Goal: Answer question/provide support

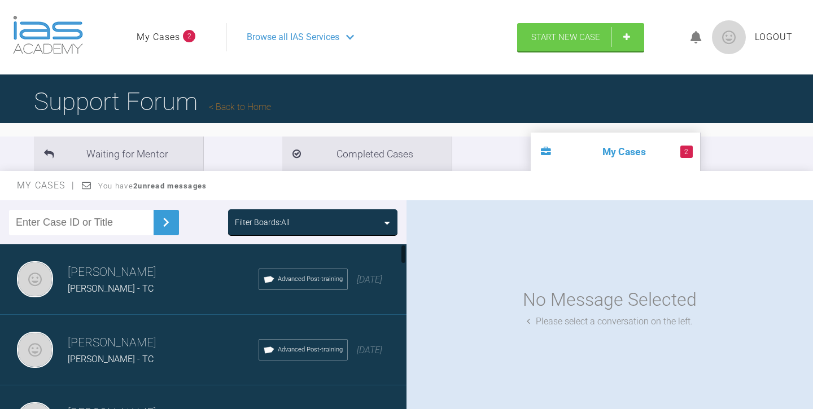
scroll to position [94, 0]
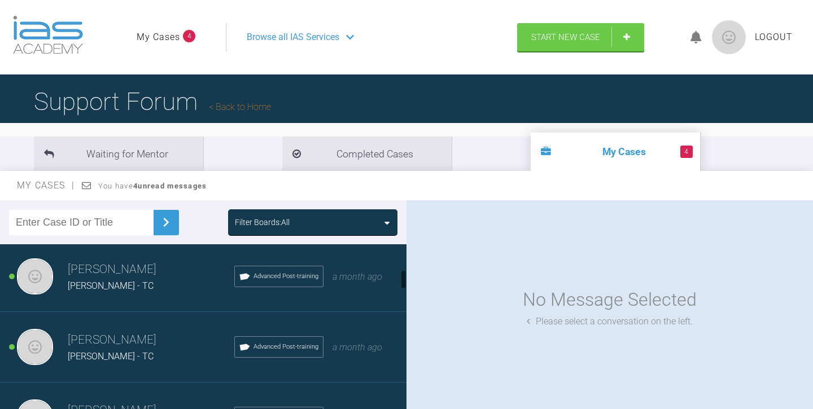
scroll to position [217, 0]
click at [167, 339] on h3 "[PERSON_NAME]" at bounding box center [151, 337] width 167 height 19
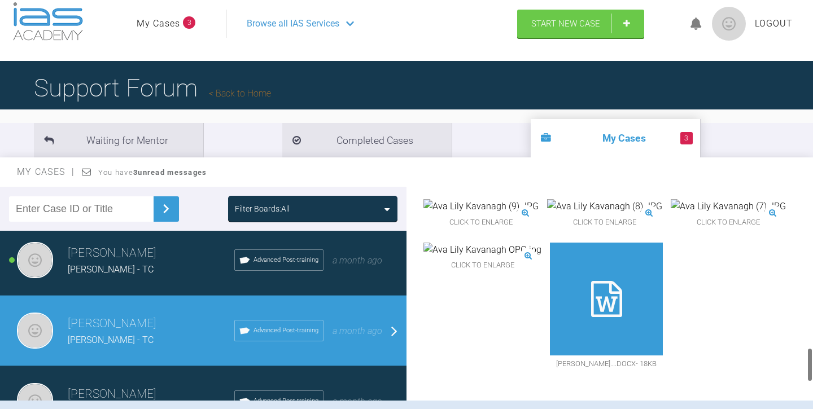
scroll to position [1046, 0]
click at [488, 257] on img at bounding box center [482, 250] width 118 height 15
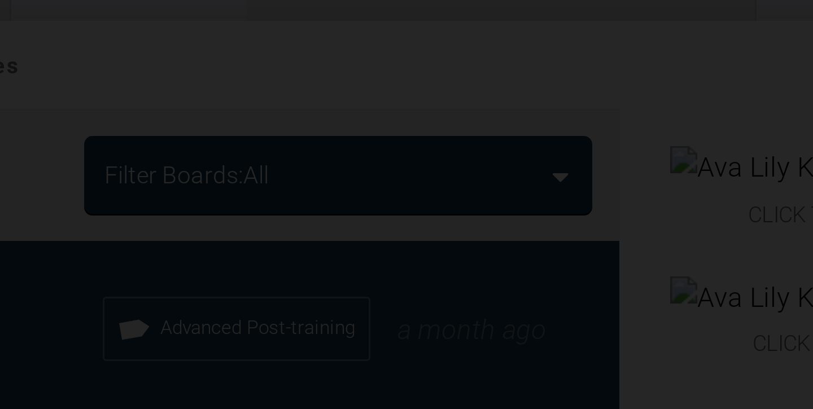
scroll to position [14, 0]
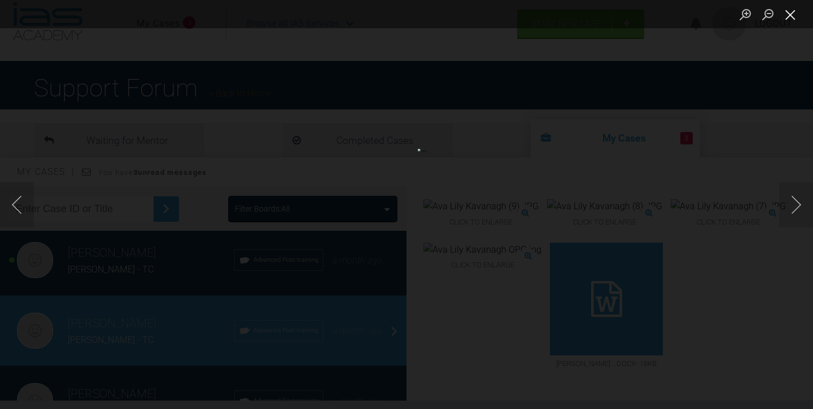
click at [790, 11] on button "Close lightbox" at bounding box center [790, 15] width 23 height 20
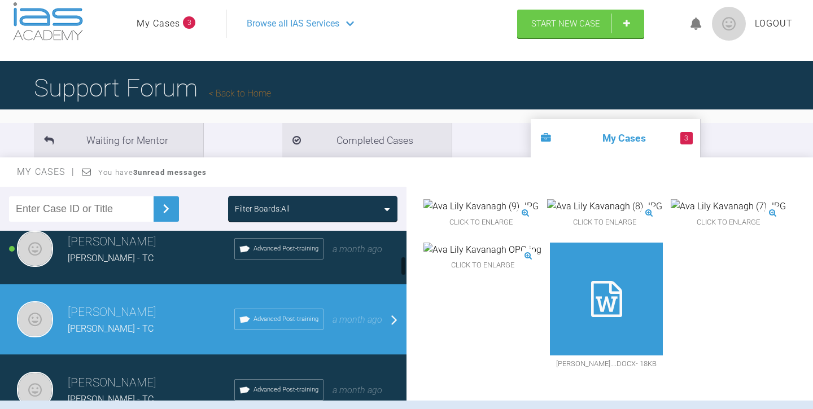
scroll to position [213, 0]
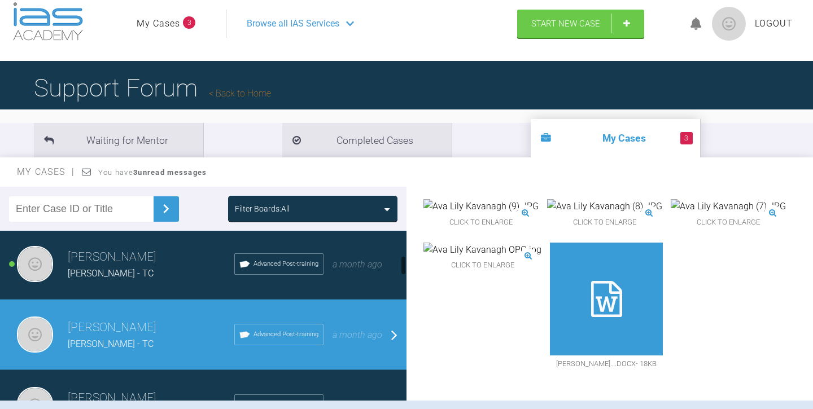
click at [159, 266] on div "[PERSON_NAME] - TC" at bounding box center [151, 273] width 167 height 15
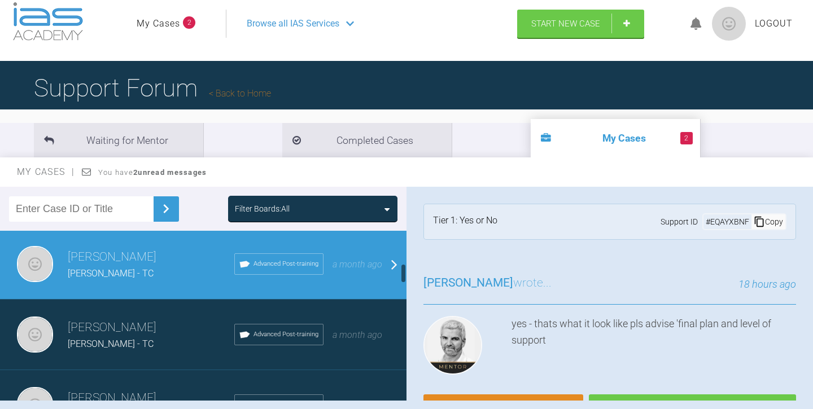
scroll to position [300, 0]
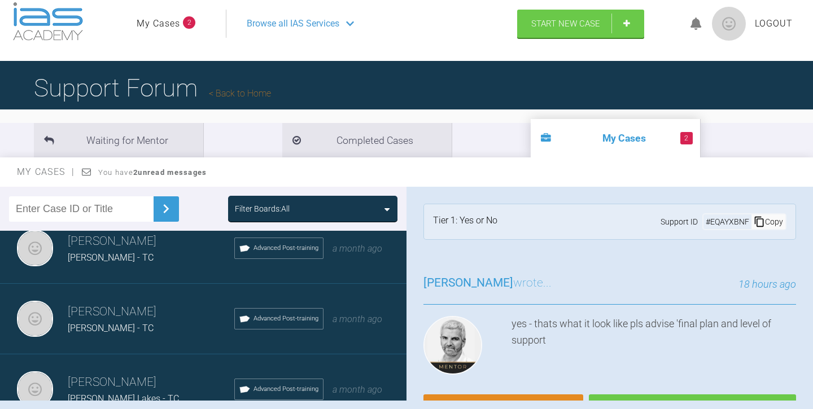
click at [138, 325] on div "[PERSON_NAME] - TC" at bounding box center [151, 328] width 167 height 15
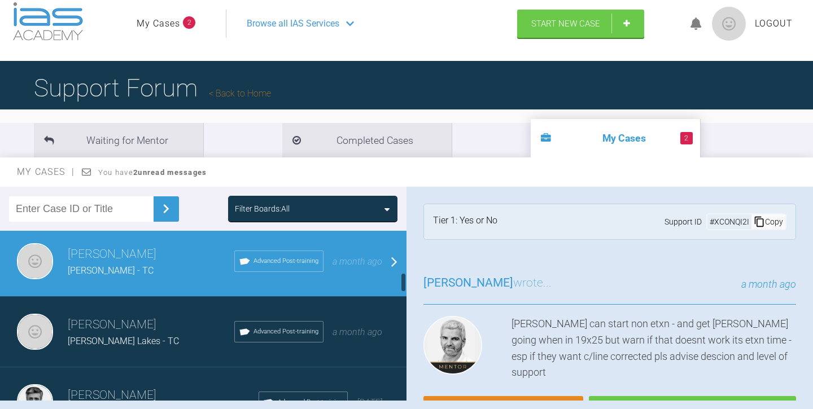
scroll to position [358, 0]
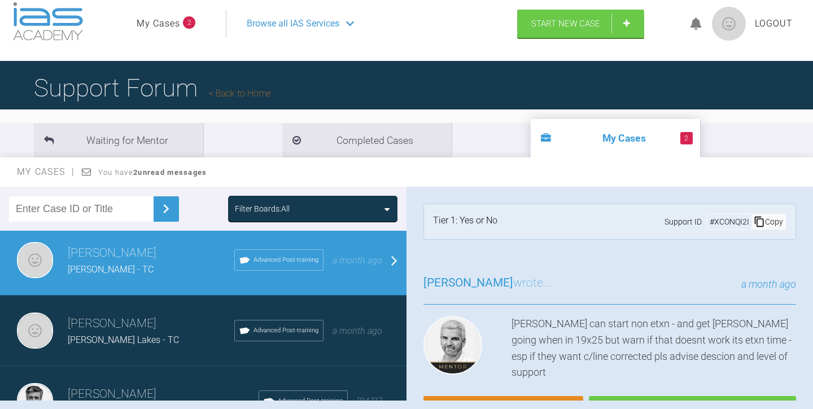
click at [182, 330] on h3 "[PERSON_NAME]" at bounding box center [151, 323] width 167 height 19
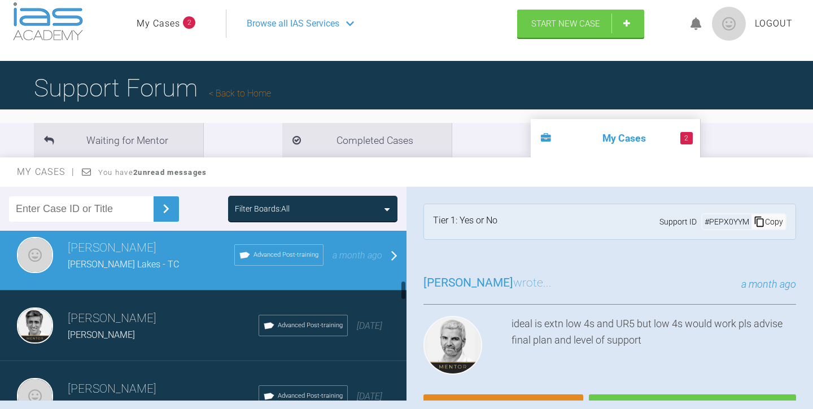
scroll to position [437, 0]
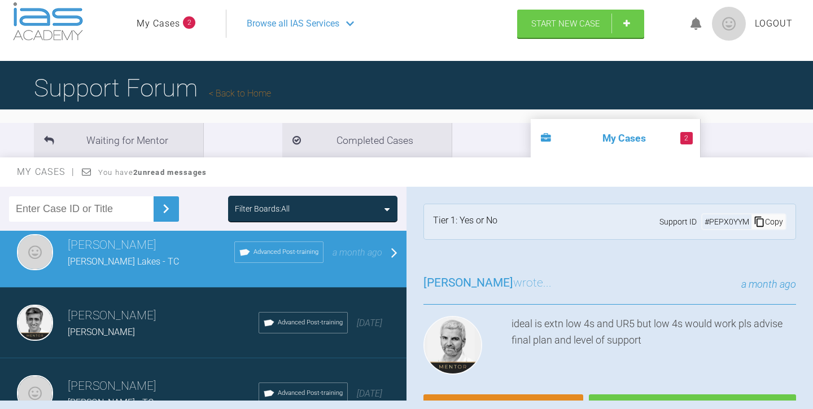
click at [179, 328] on div "[PERSON_NAME]" at bounding box center [163, 332] width 191 height 15
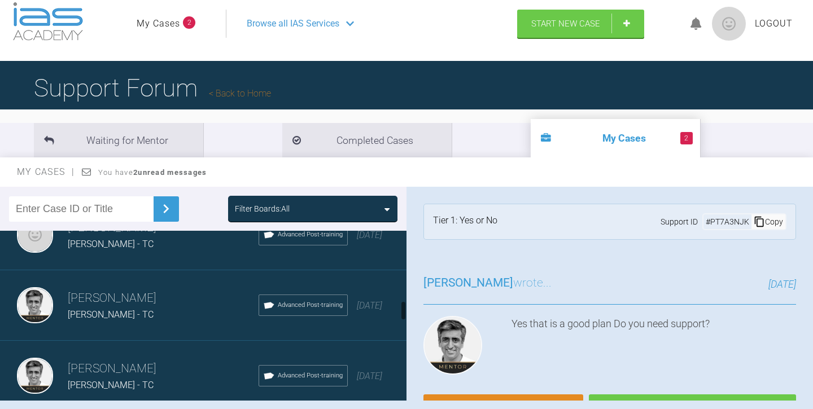
scroll to position [598, 0]
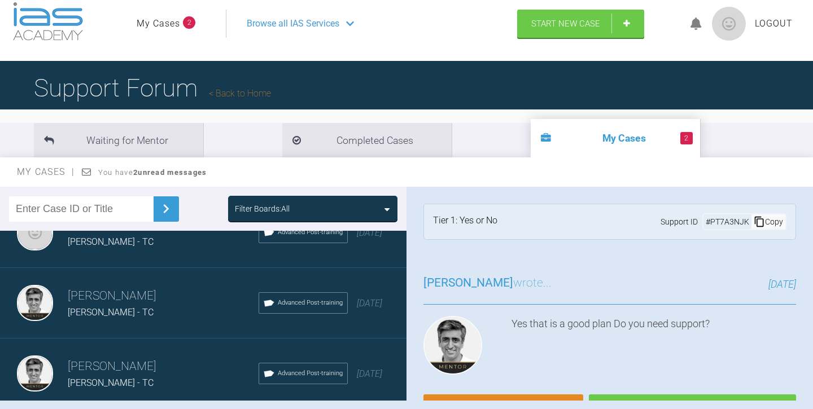
click at [164, 295] on h3 "[PERSON_NAME]" at bounding box center [163, 296] width 191 height 19
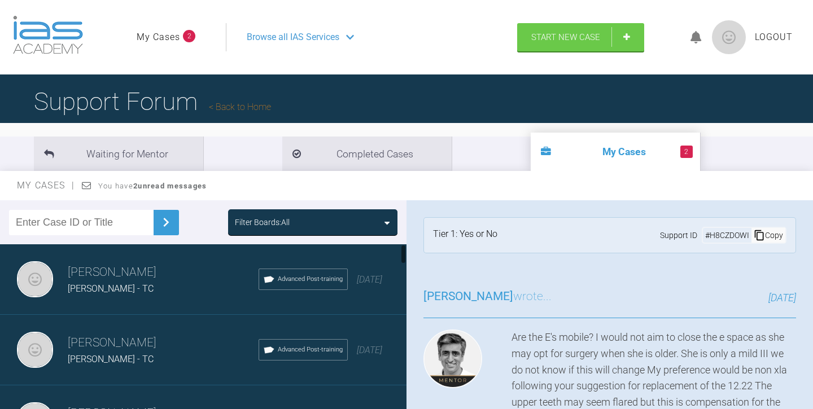
scroll to position [0, 0]
click at [172, 283] on div "[PERSON_NAME] - TC" at bounding box center [163, 289] width 191 height 15
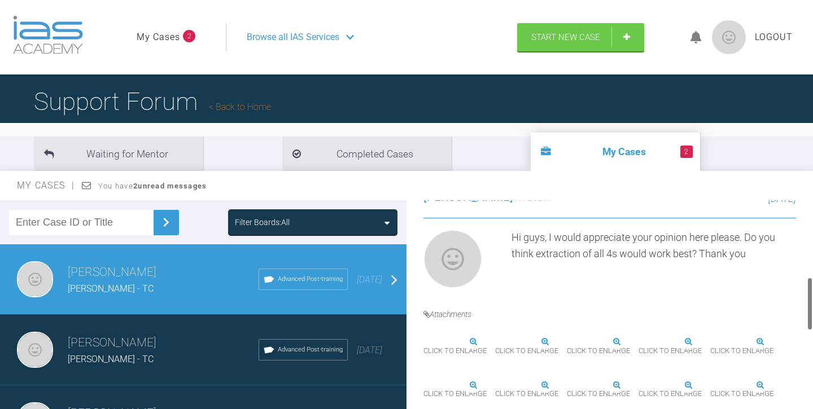
scroll to position [307, 0]
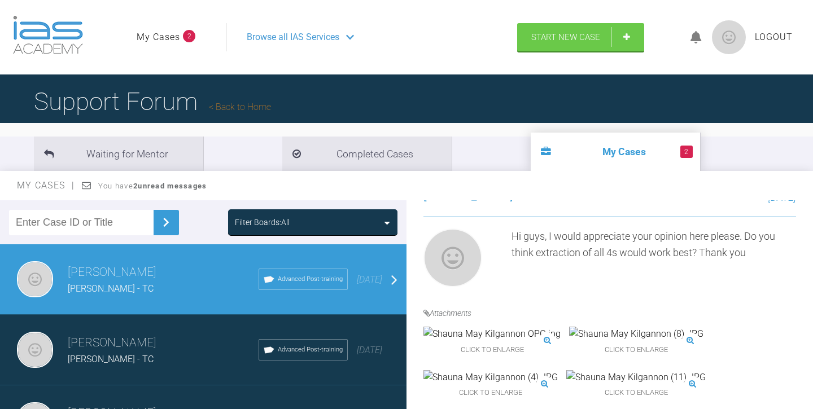
click at [489, 327] on img at bounding box center [491, 334] width 137 height 15
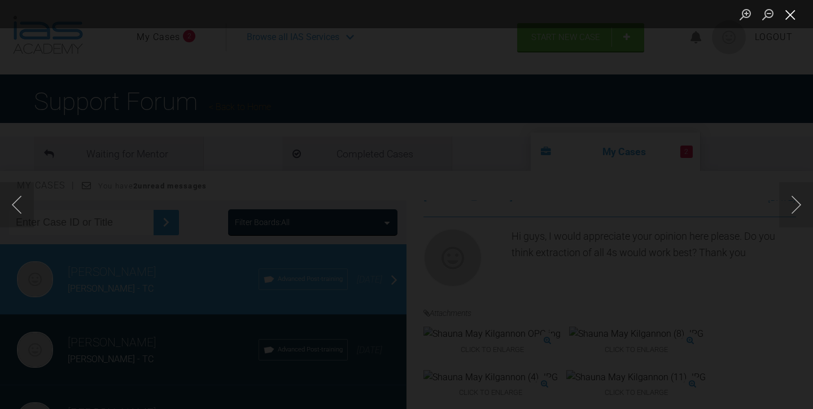
click at [794, 14] on button "Close lightbox" at bounding box center [790, 15] width 23 height 20
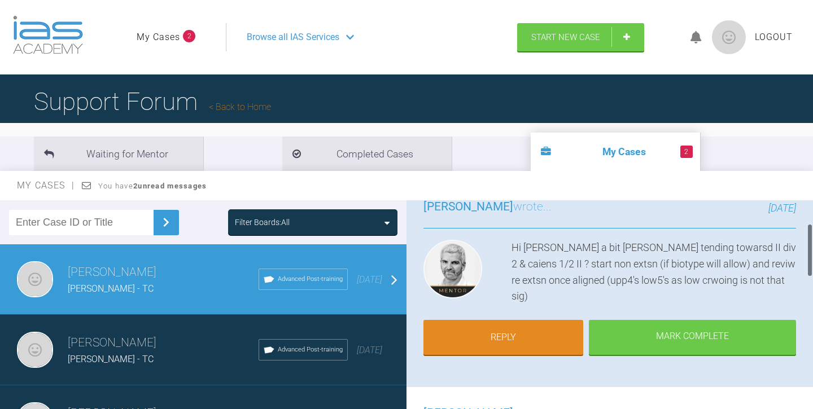
scroll to position [94, 0]
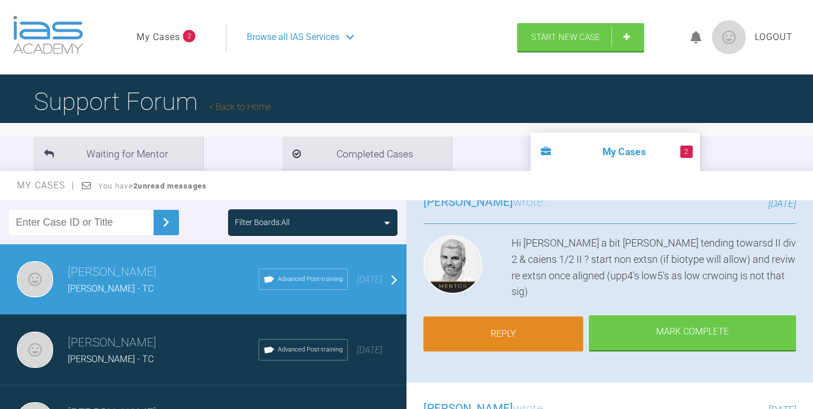
click at [514, 317] on link "Reply" at bounding box center [503, 334] width 160 height 35
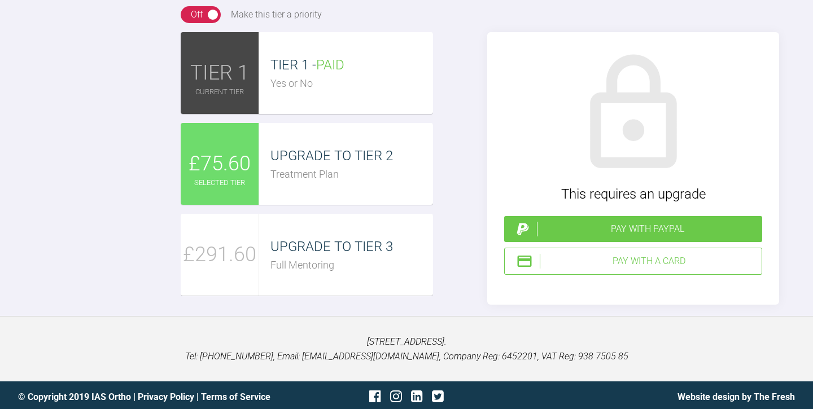
scroll to position [1194, 0]
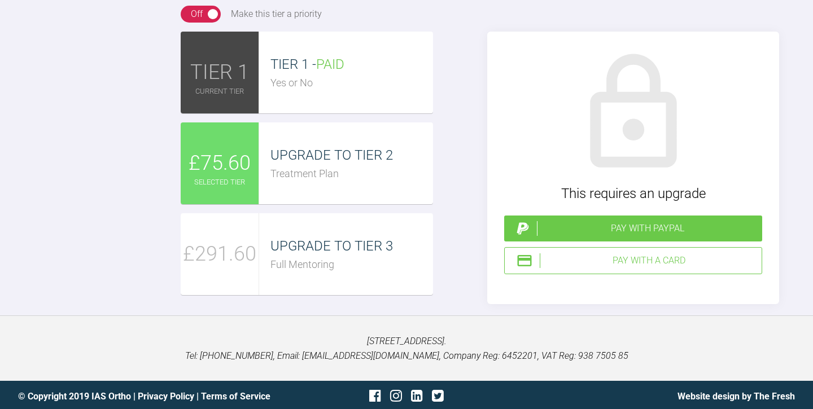
click at [330, 163] on span "UPGRADE TO TIER 2" at bounding box center [331, 155] width 122 height 16
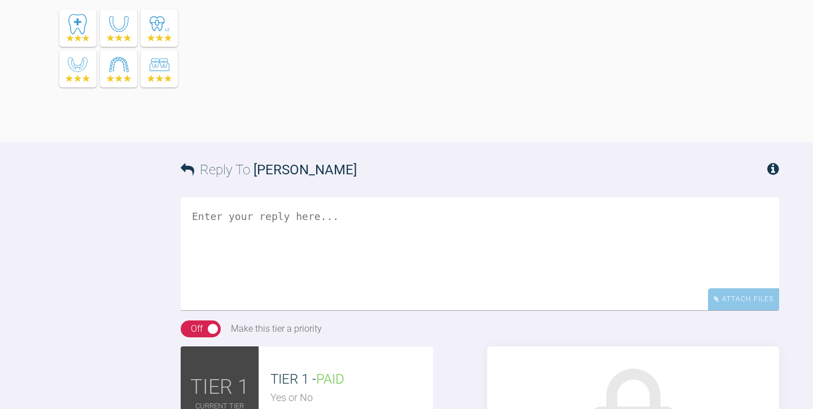
scroll to position [882, 0]
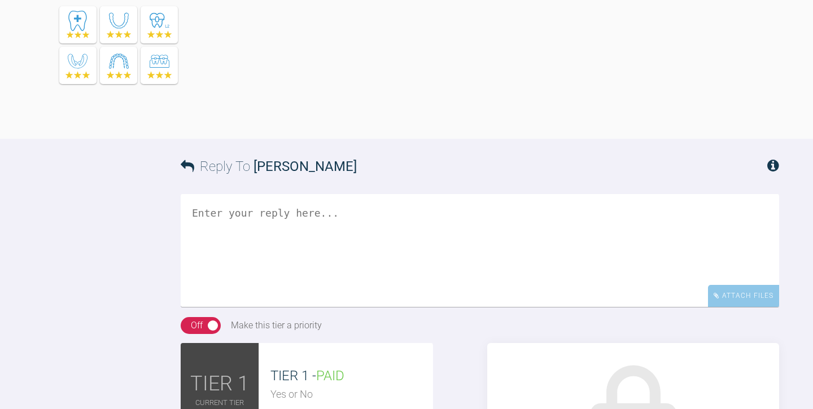
click at [213, 281] on textarea at bounding box center [480, 250] width 598 height 113
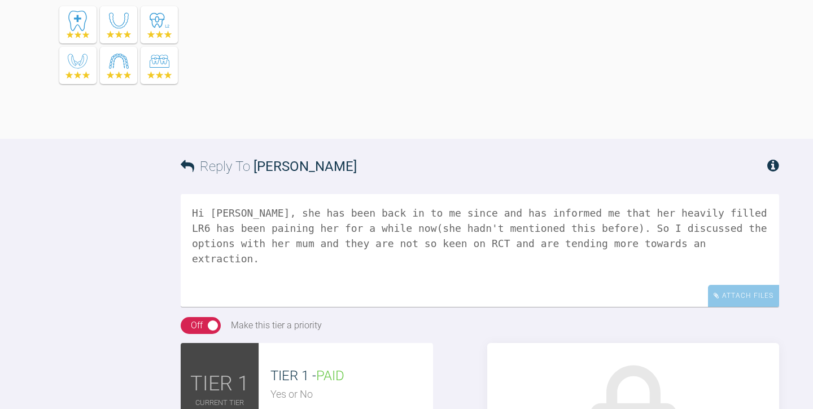
click at [386, 300] on textarea "Hi [PERSON_NAME], she has been back in to me since and has informed me that her…" at bounding box center [480, 250] width 598 height 113
click at [324, 307] on textarea "Hi [PERSON_NAME], she has been back in to me since and has informed me that her…" at bounding box center [480, 250] width 598 height 113
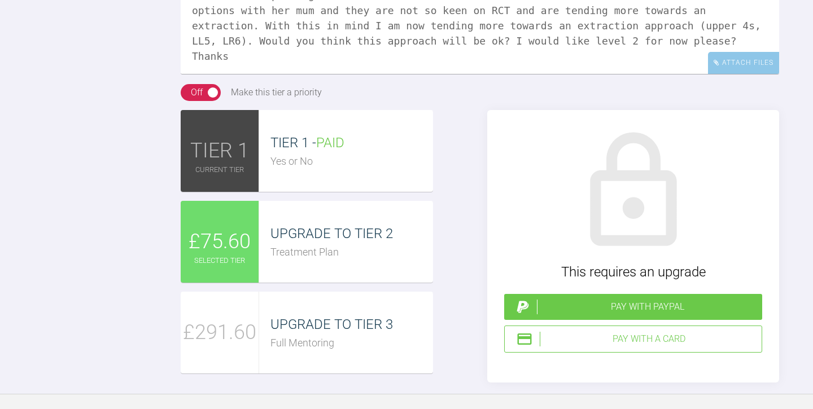
scroll to position [1118, 0]
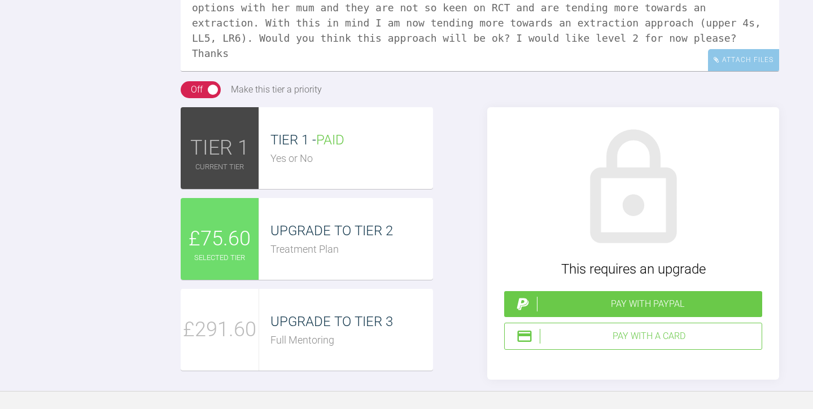
type textarea "Hi [PERSON_NAME], she has been back in to me since and has informed me that her…"
click at [365, 239] on span "UPGRADE TO TIER 2" at bounding box center [331, 231] width 122 height 16
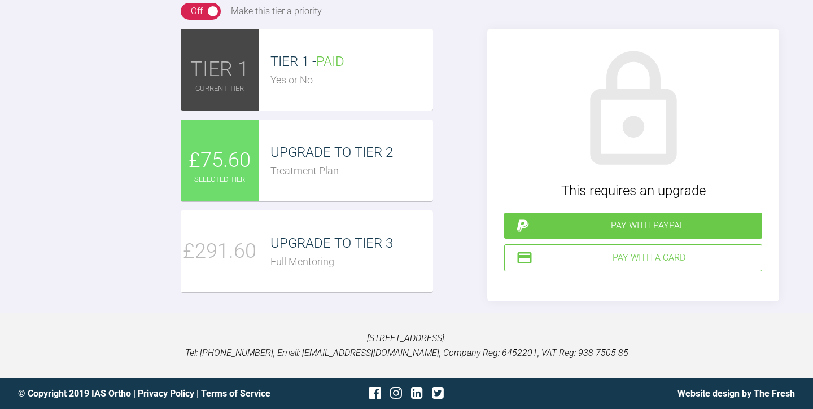
scroll to position [1238, 0]
click at [238, 268] on span "£291.60" at bounding box center [219, 251] width 73 height 33
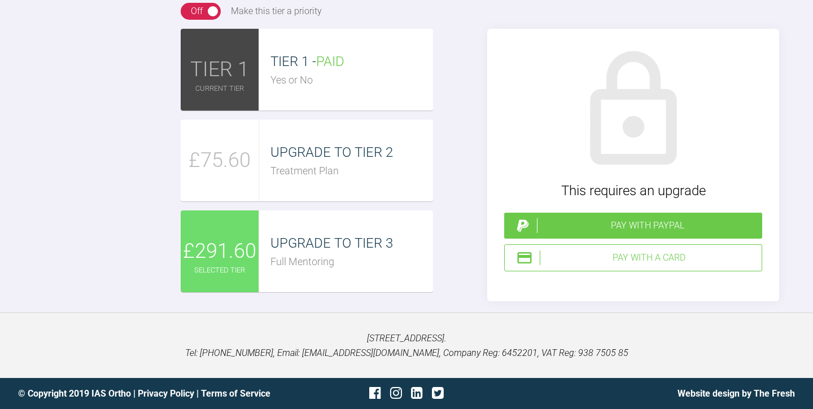
click at [231, 177] on span "£75.60" at bounding box center [220, 160] width 62 height 33
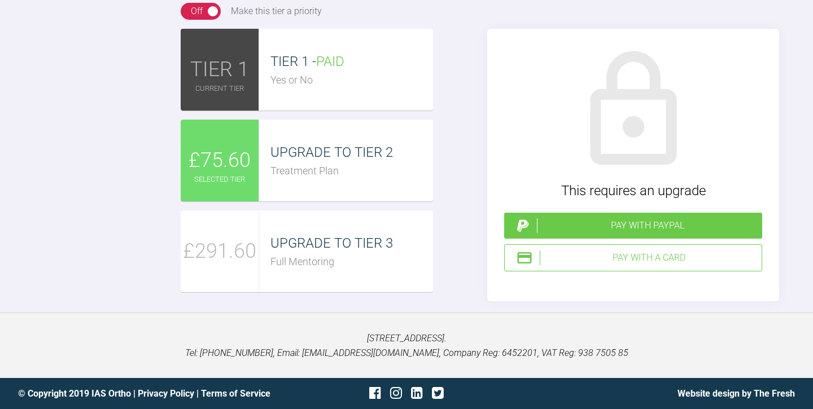
click at [636, 265] on div "Pay with a Card" at bounding box center [648, 258] width 217 height 15
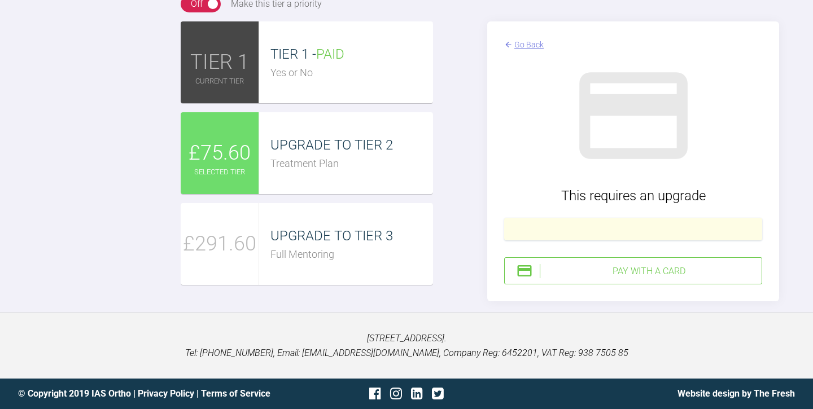
click at [658, 279] on div "Pay with a Card" at bounding box center [648, 271] width 217 height 15
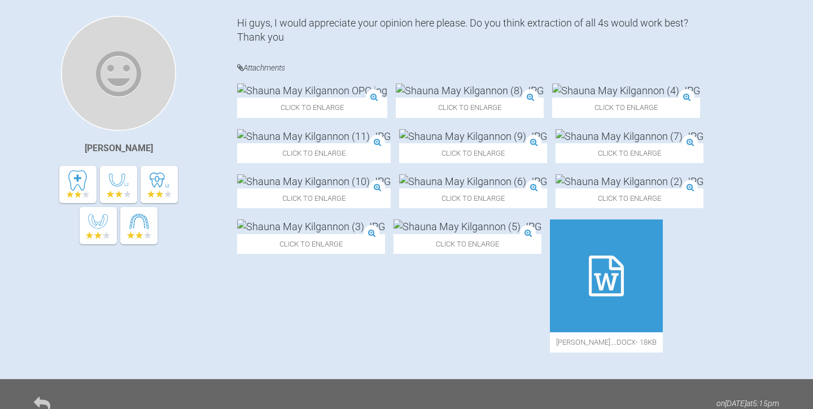
scroll to position [251, 0]
click at [555, 144] on img at bounding box center [629, 137] width 148 height 14
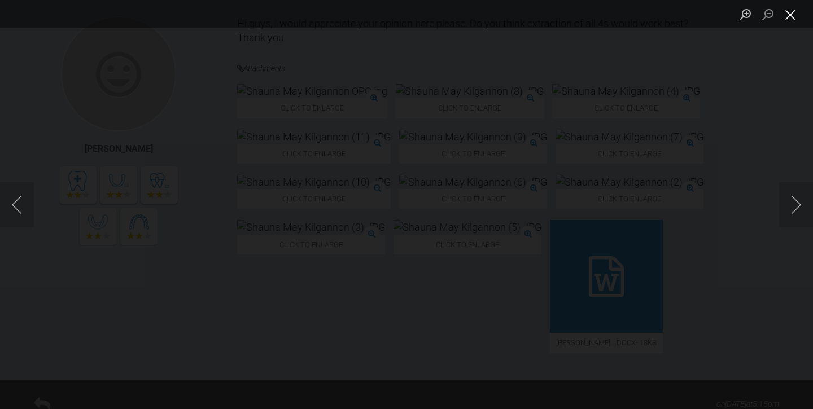
click at [790, 17] on button "Close lightbox" at bounding box center [790, 15] width 23 height 20
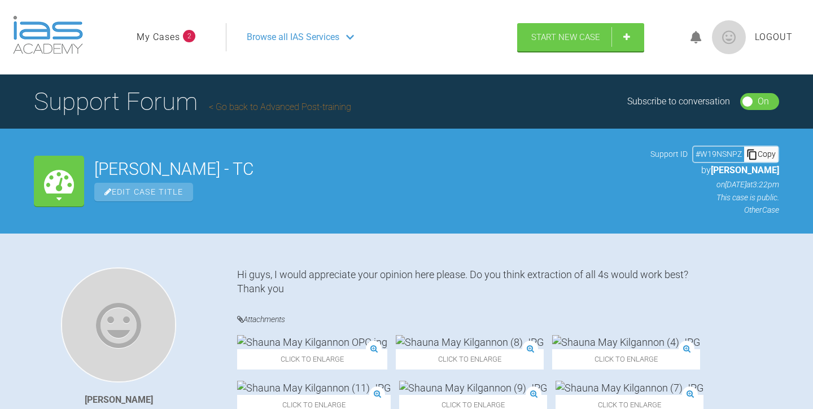
scroll to position [0, 0]
